Goal: Check status: Check status

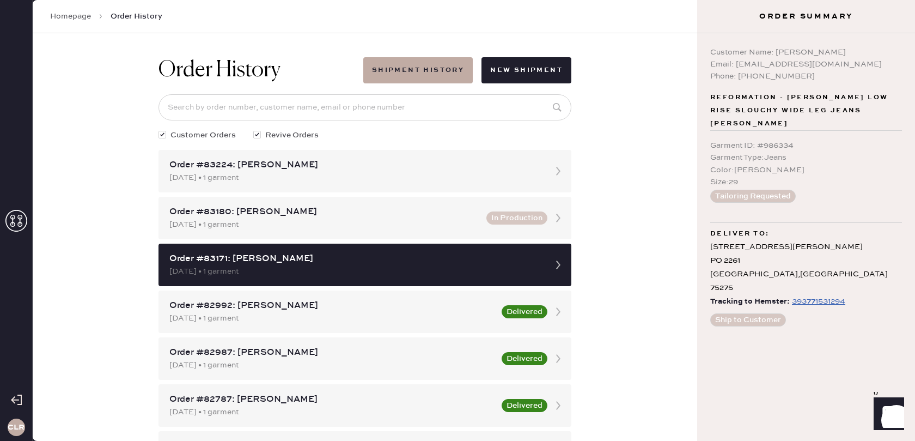
click at [10, 219] on icon at bounding box center [16, 221] width 22 height 22
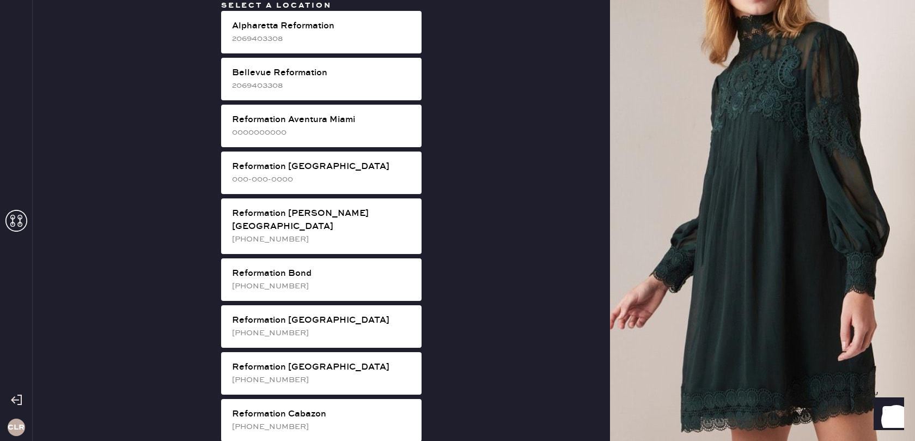
scroll to position [321, 0]
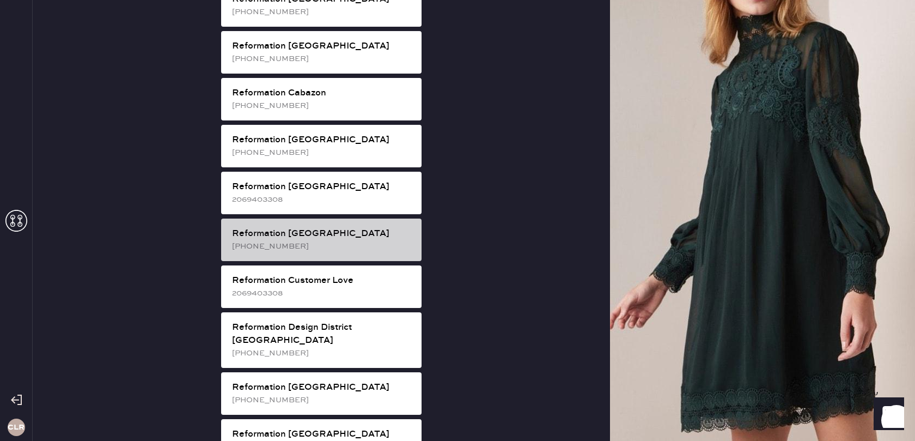
click at [359, 240] on div "[PHONE_NUMBER]" at bounding box center [322, 246] width 181 height 12
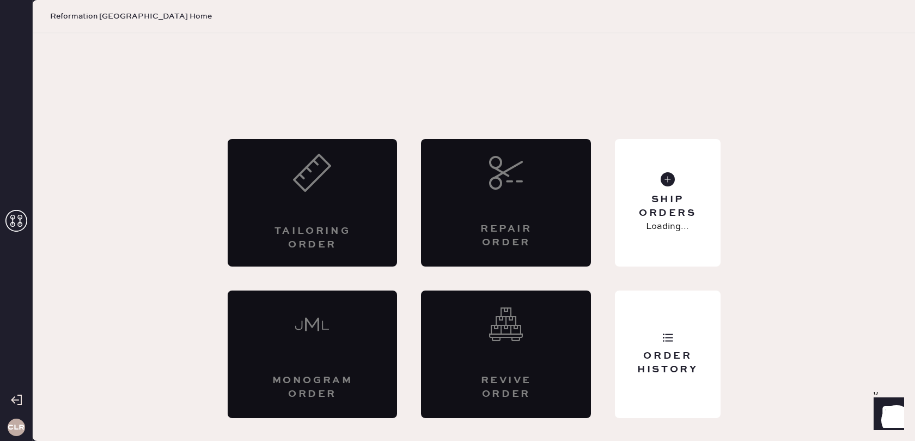
scroll to position [0, 0]
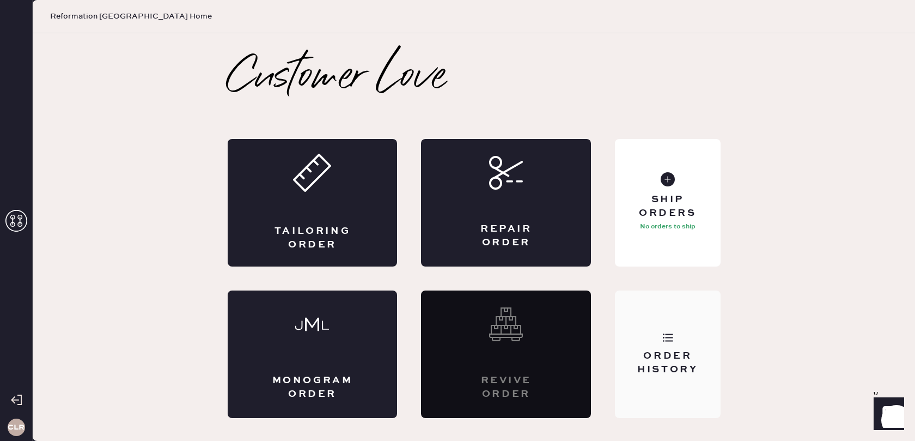
click at [660, 333] on div "Order History" at bounding box center [667, 354] width 105 height 128
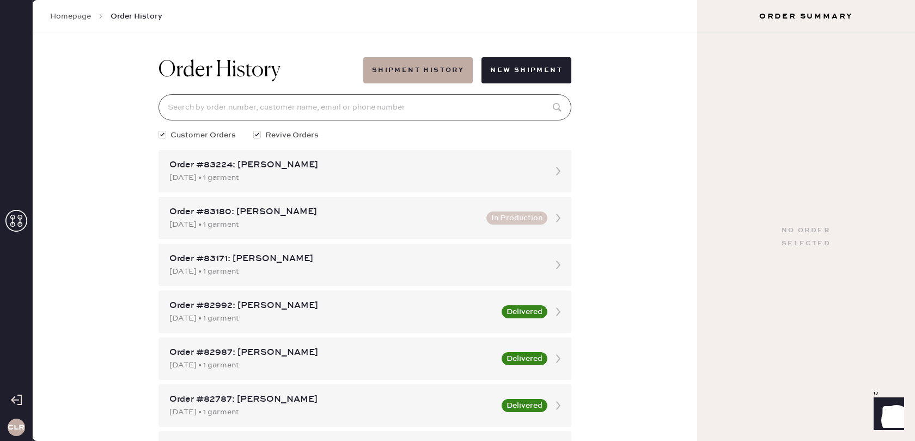
click at [426, 110] on input at bounding box center [365, 107] width 413 height 26
paste input "82312"
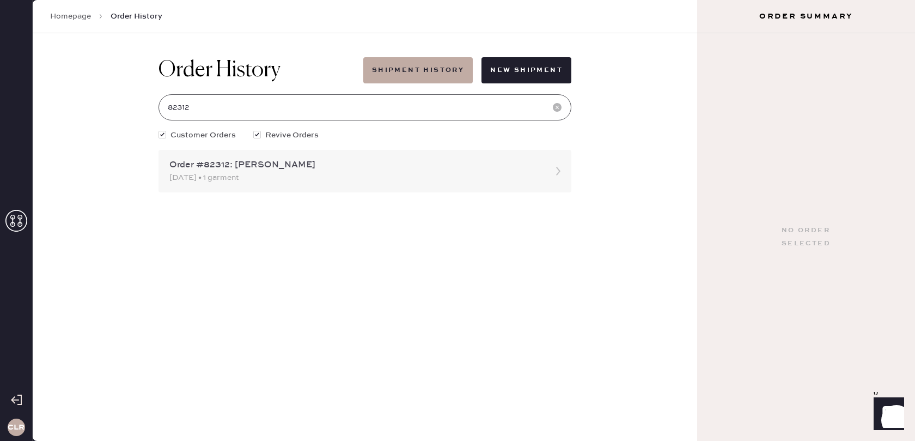
type input "82312"
click at [318, 174] on div "[DATE] • 1 garment" at bounding box center [355, 178] width 372 height 12
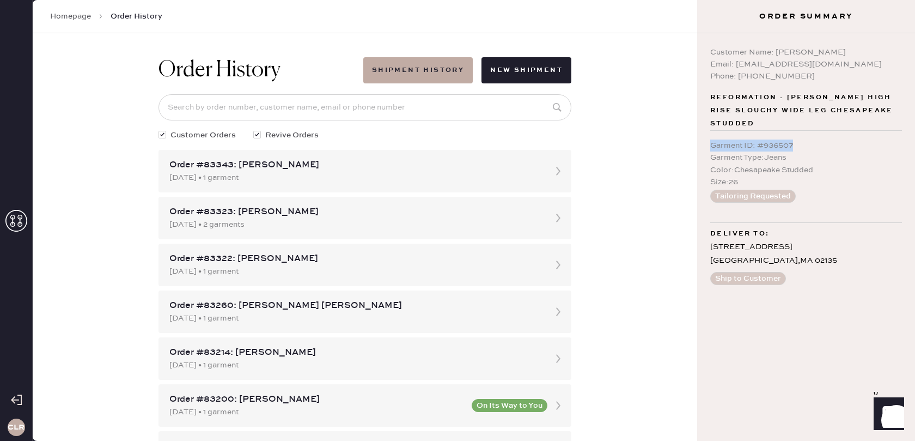
drag, startPoint x: 712, startPoint y: 148, endPoint x: 813, endPoint y: 148, distance: 101.4
click at [813, 148] on div "Garment ID : # 936507" at bounding box center [807, 145] width 192 height 12
copy div "Garment ID : # 936507"
click at [821, 74] on div "Phone: [PHONE_NUMBER]" at bounding box center [807, 76] width 192 height 12
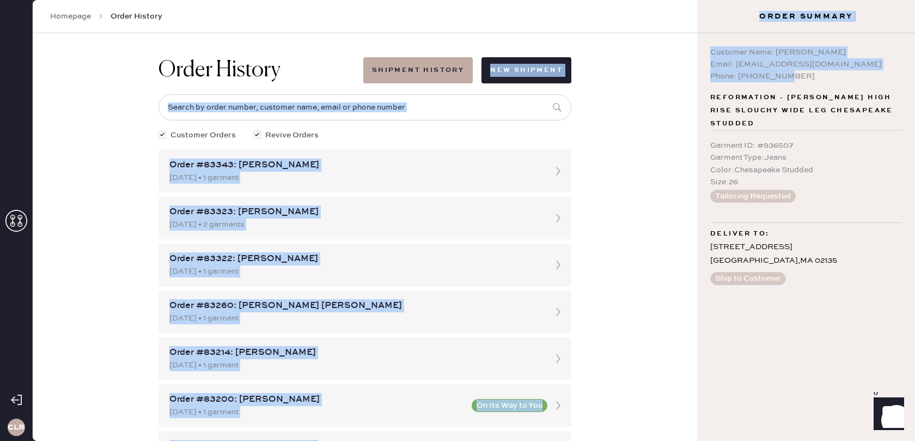
drag, startPoint x: 785, startPoint y: 76, endPoint x: 695, endPoint y: 45, distance: 94.4
click at [695, 45] on div "CLR Homepage Order History Order History Shipment History New Shipment Customer…" at bounding box center [457, 220] width 915 height 441
click at [745, 68] on div "Email: [EMAIL_ADDRESS][DOMAIN_NAME]" at bounding box center [807, 64] width 192 height 12
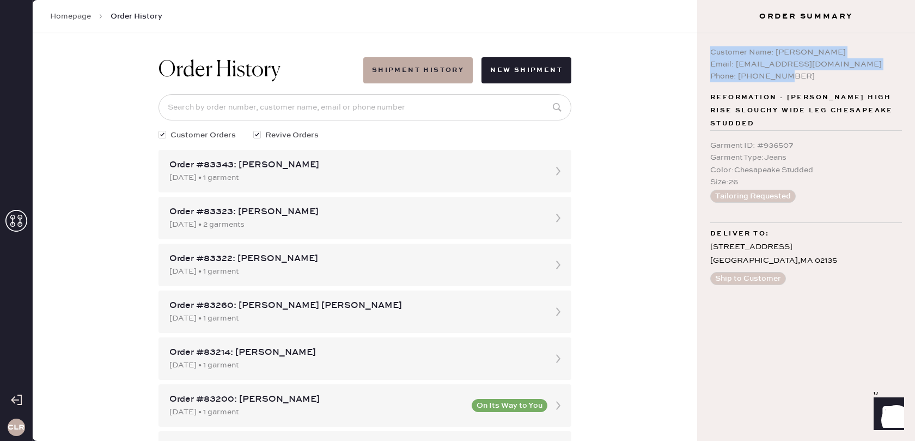
drag, startPoint x: 790, startPoint y: 76, endPoint x: 705, endPoint y: 46, distance: 90.1
click at [705, 46] on div "Customer Name: [PERSON_NAME] Email: [EMAIL_ADDRESS][DOMAIN_NAME] Phone: [PHONE_…" at bounding box center [806, 237] width 218 height 408
copy div "Customer Name: [PERSON_NAME] Email: [EMAIL_ADDRESS][DOMAIN_NAME] Phone: [PHONE_…"
